Goal: Check status: Check status

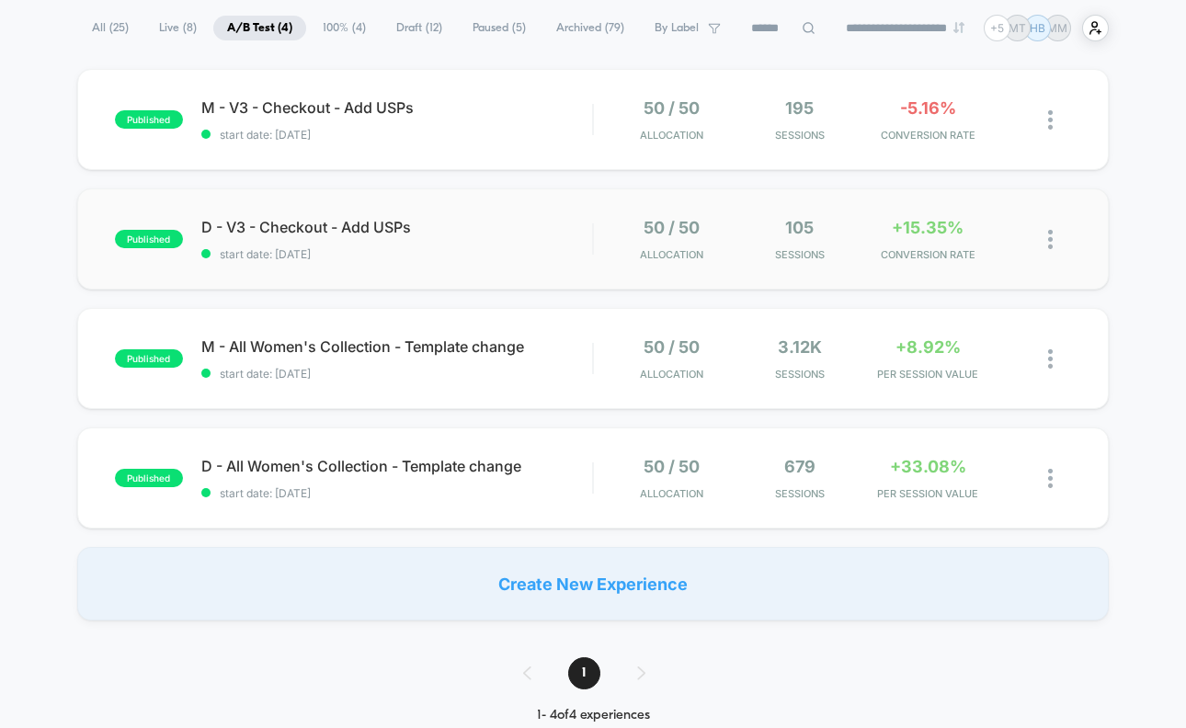
scroll to position [128, 0]
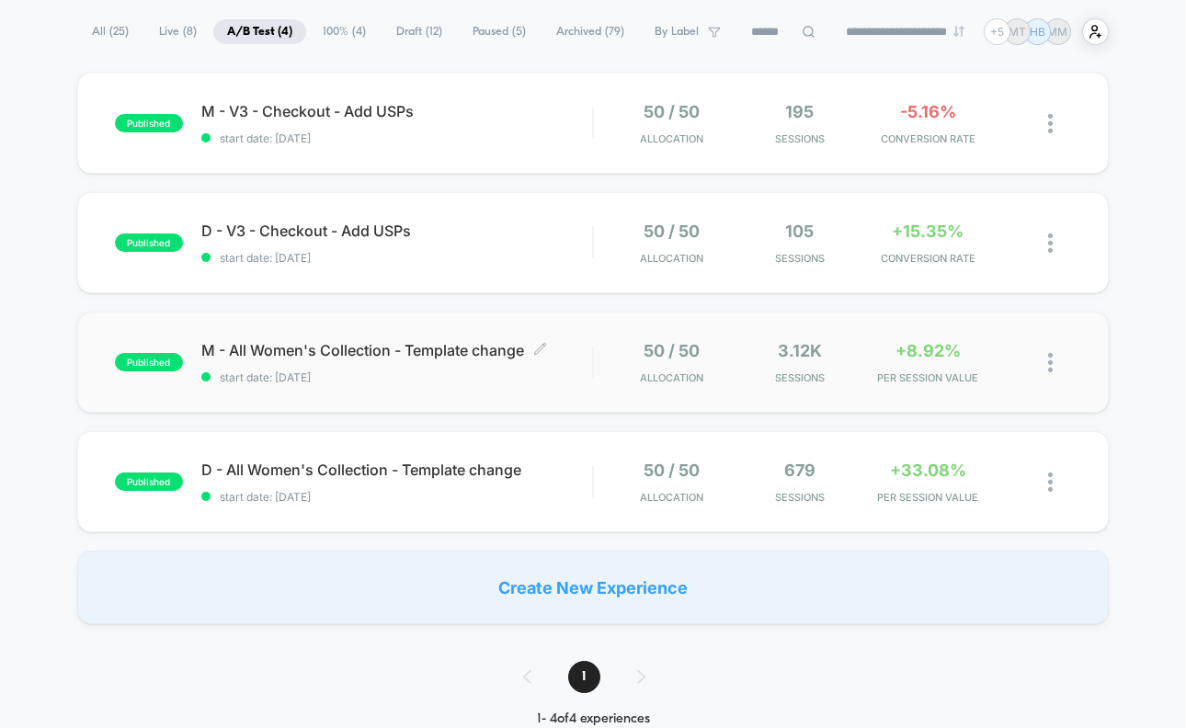
click at [574, 380] on span "start date: [DATE]" at bounding box center [396, 378] width 391 height 14
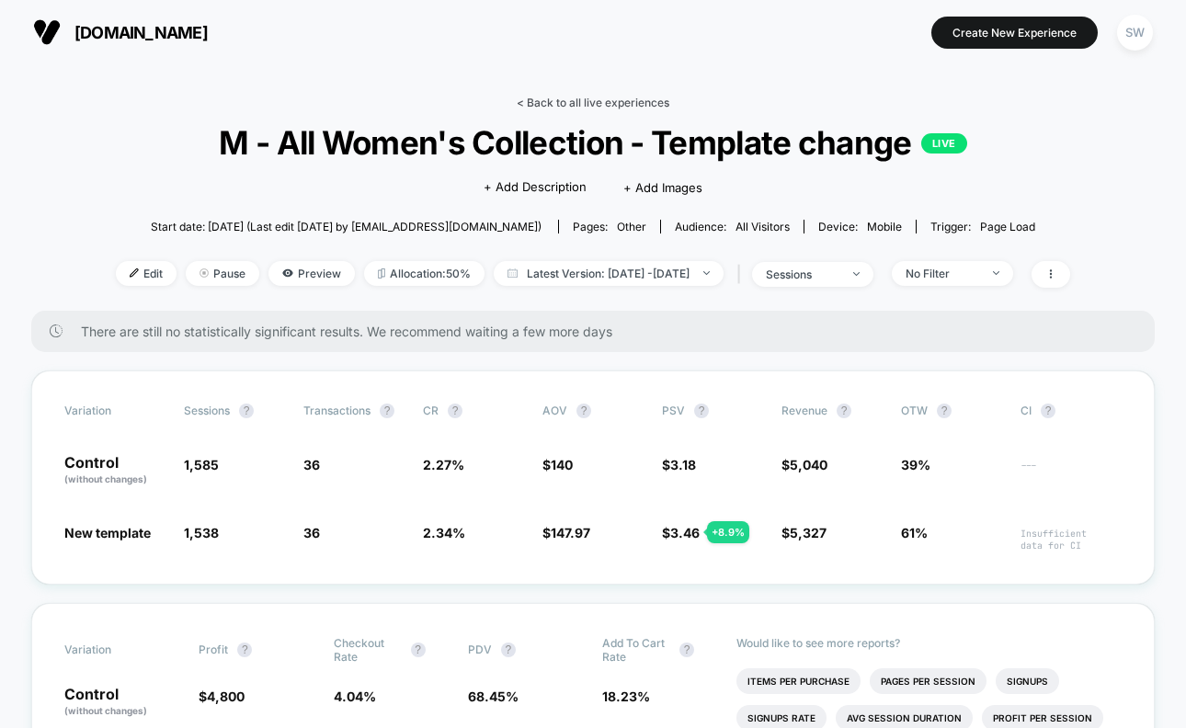
click at [567, 104] on link "< Back to all live experiences" at bounding box center [593, 103] width 153 height 14
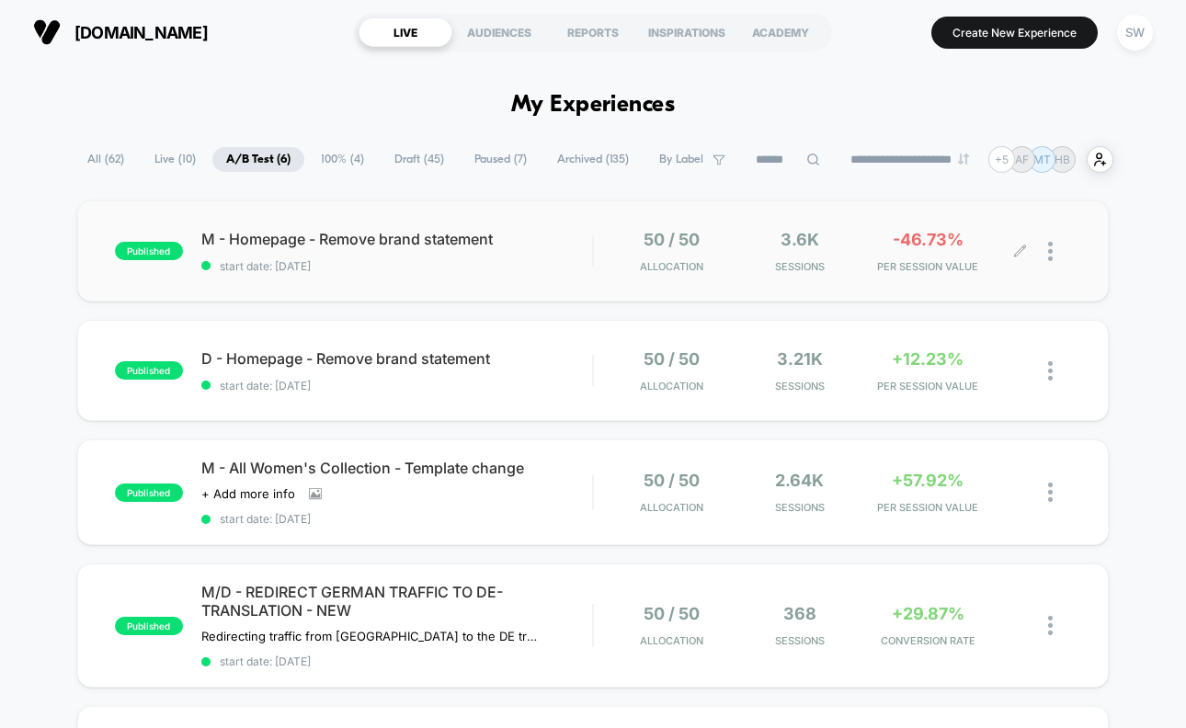
click at [599, 250] on div "50 / 50 Allocation 3.6k Sessions -46.73% PER SESSION VALUE" at bounding box center [832, 251] width 477 height 43
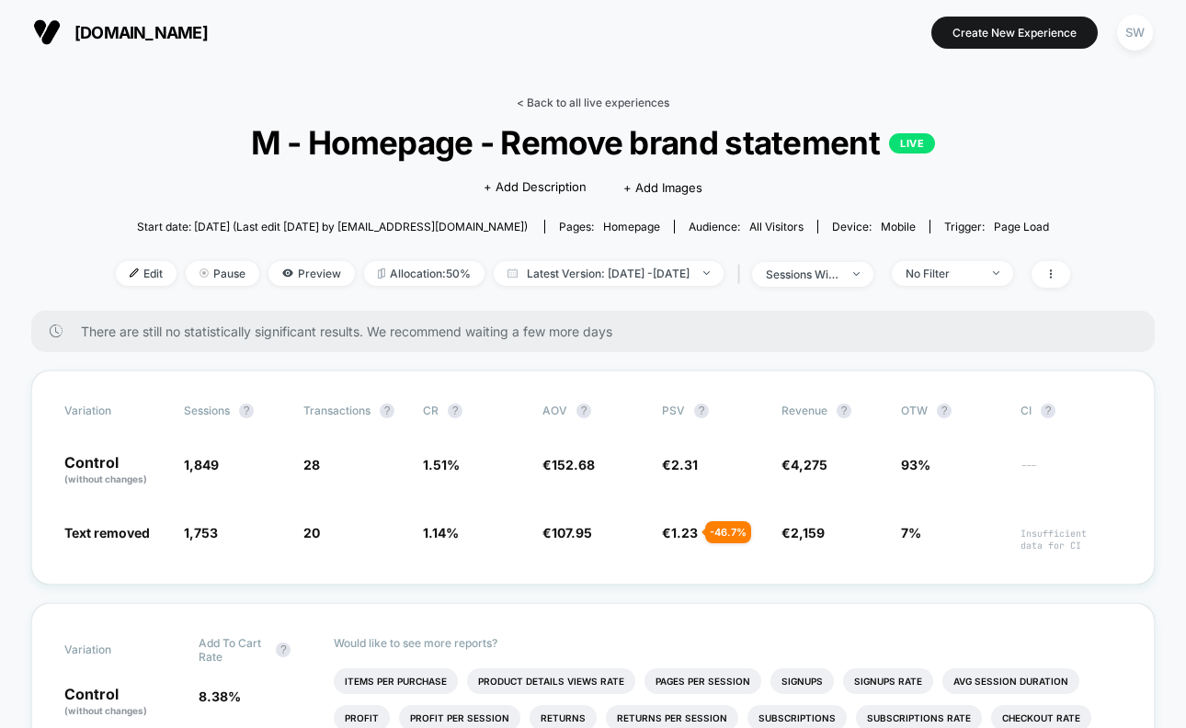
click at [597, 104] on link "< Back to all live experiences" at bounding box center [593, 103] width 153 height 14
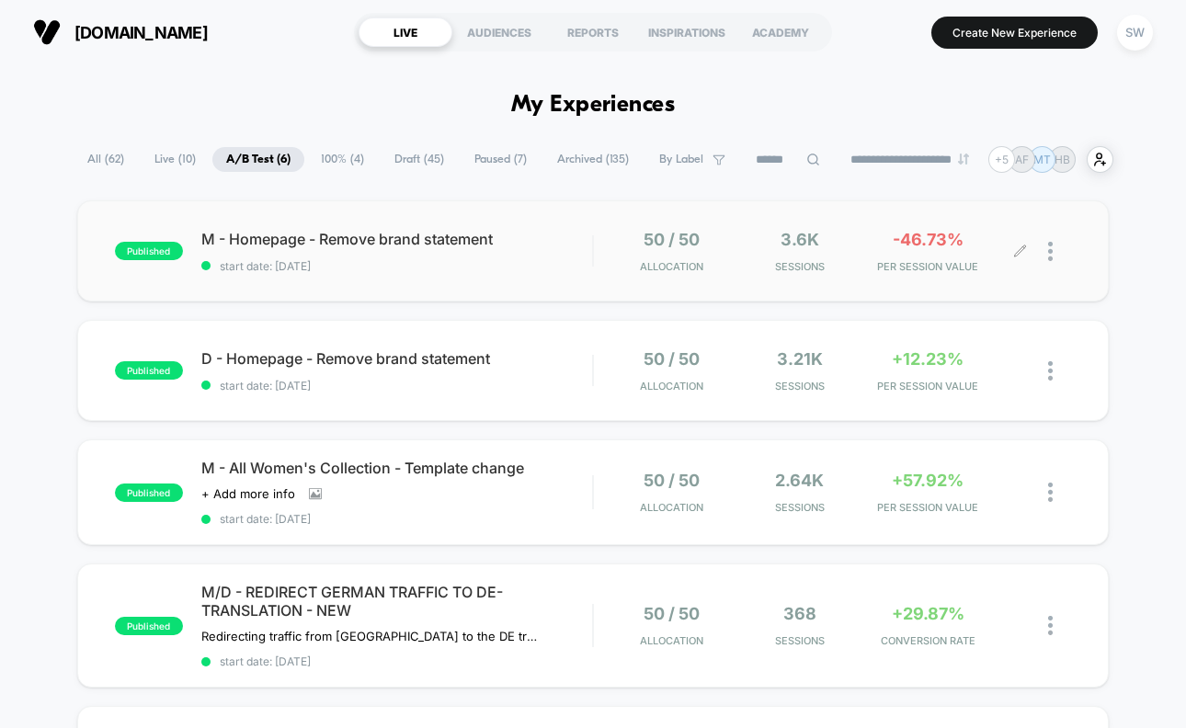
click at [1054, 254] on div at bounding box center [1059, 251] width 23 height 43
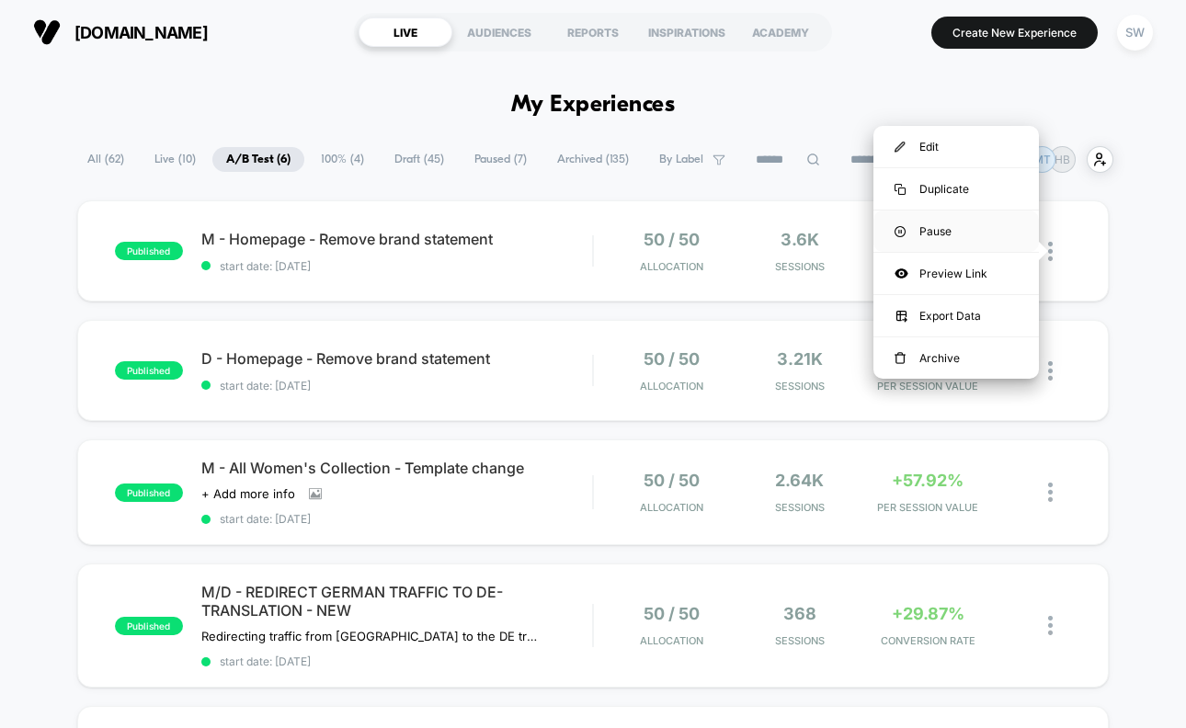
click at [948, 227] on div "Pause" at bounding box center [957, 231] width 166 height 41
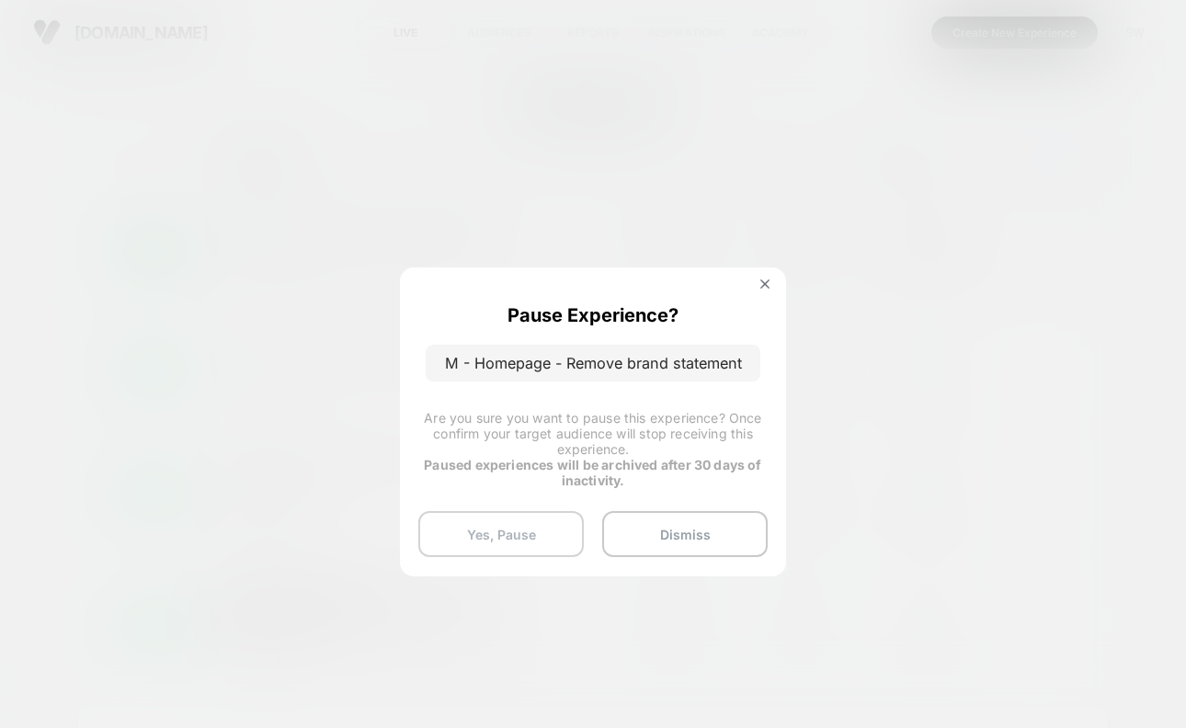
click at [512, 523] on button "Yes, Pause" at bounding box center [501, 534] width 166 height 46
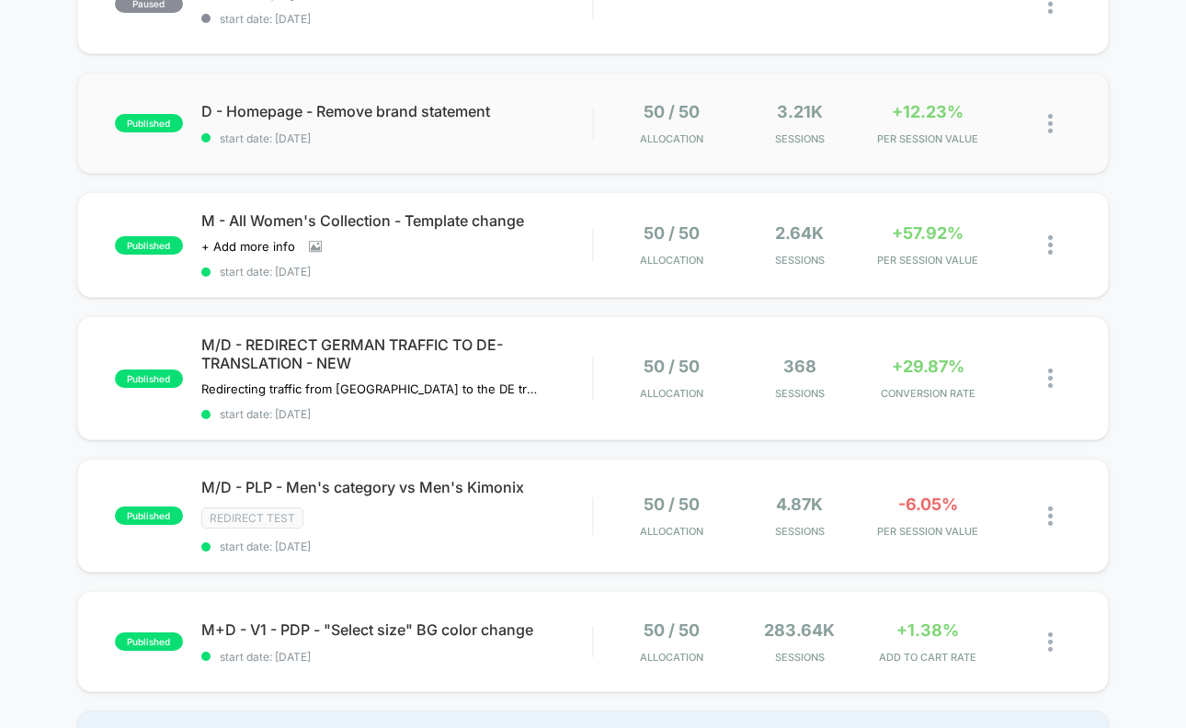
scroll to position [235, 0]
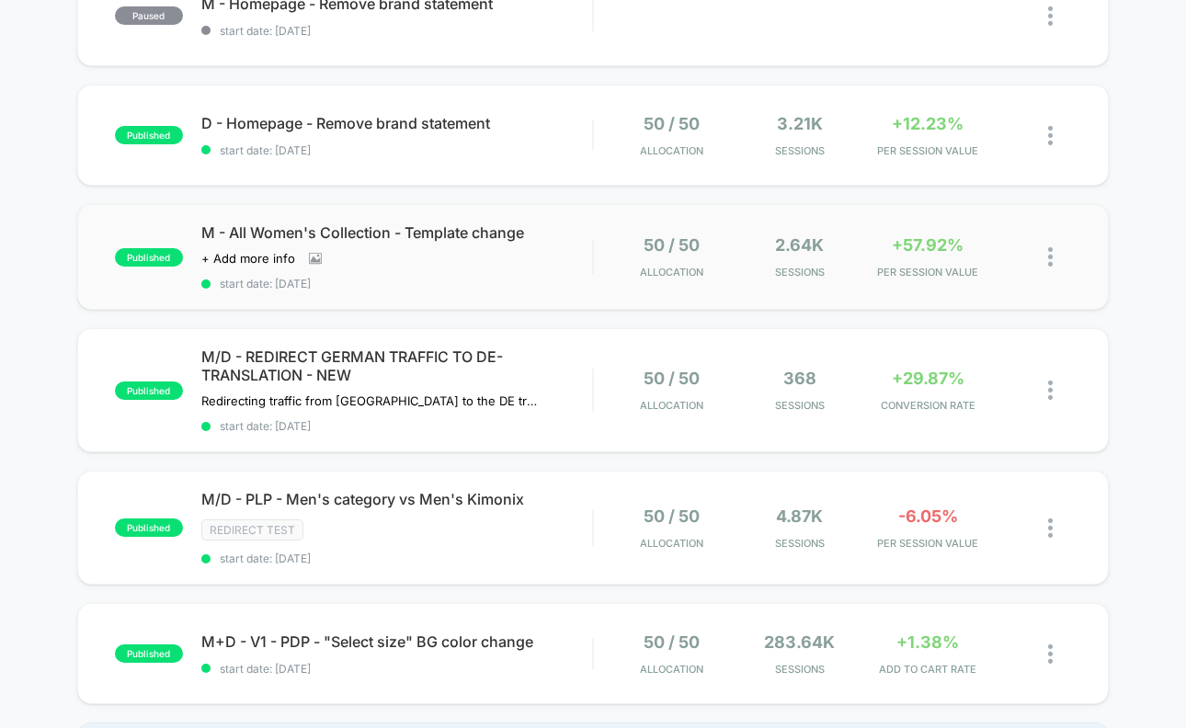
click at [558, 297] on div "published M - All Women's Collection - Template change Click to view images Cli…" at bounding box center [593, 257] width 1032 height 106
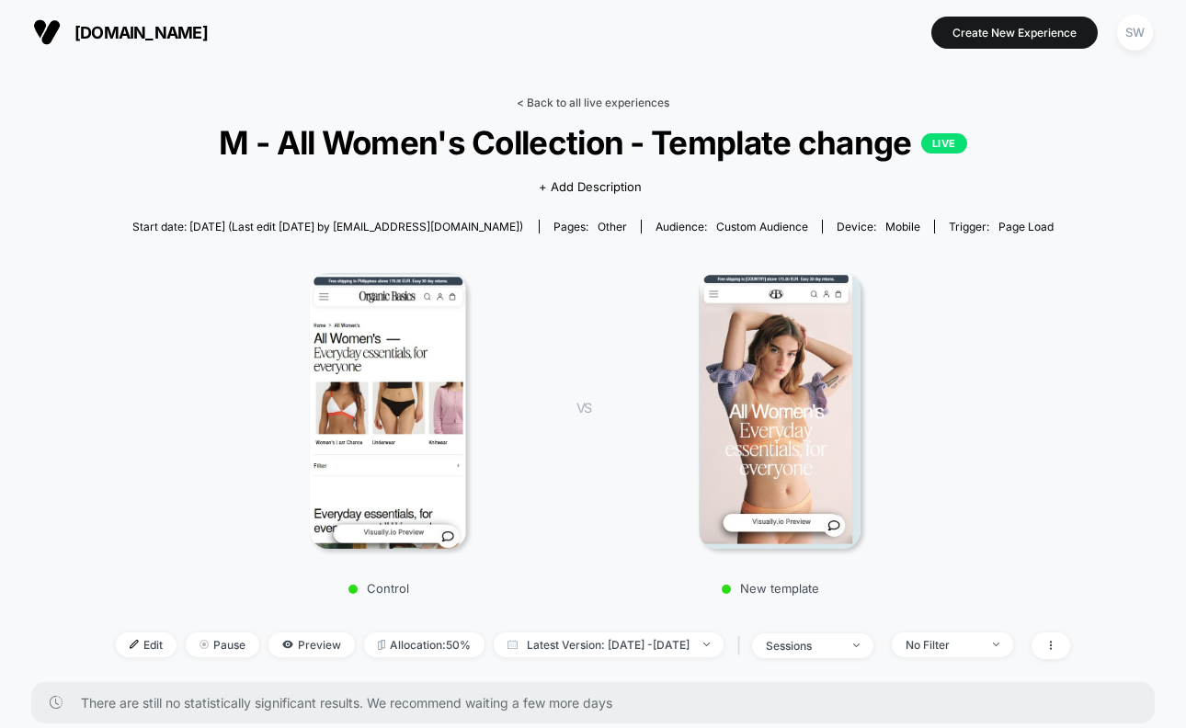
click at [585, 97] on link "< Back to all live experiences" at bounding box center [593, 103] width 153 height 14
